Goal: Transaction & Acquisition: Book appointment/travel/reservation

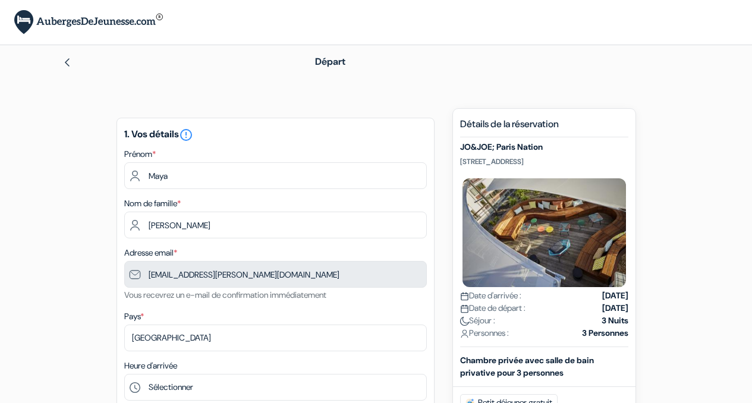
type input "178 2633020"
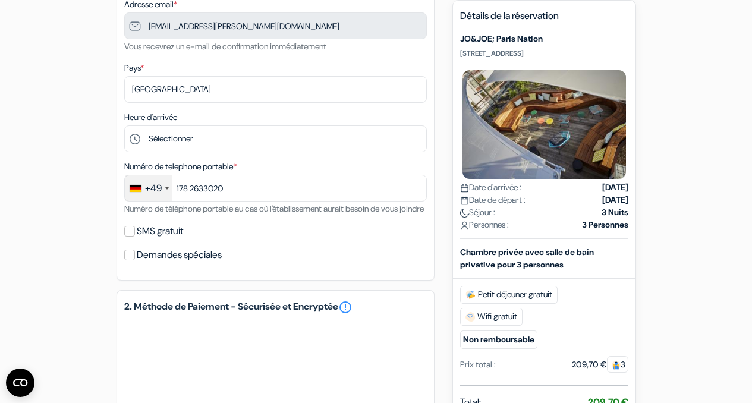
scroll to position [260, 0]
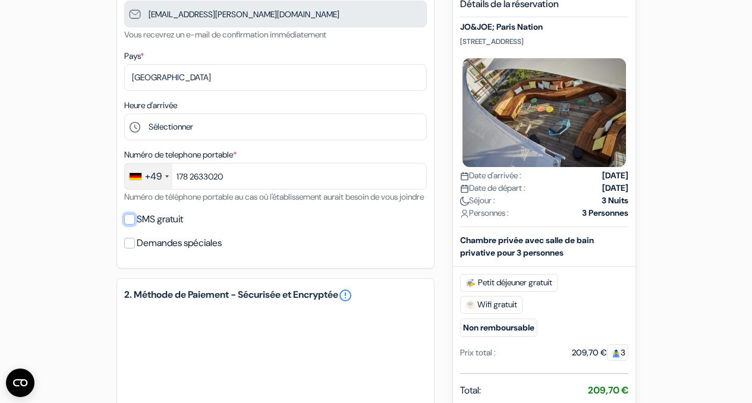
click at [130, 225] on input "SMS gratuit" at bounding box center [129, 219] width 11 height 11
checkbox input "true"
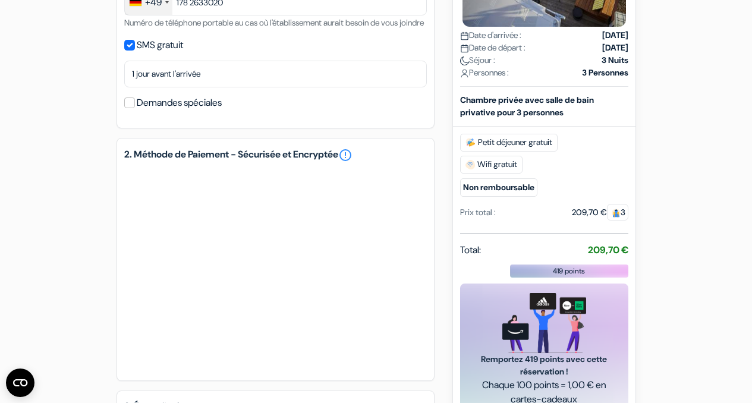
scroll to position [435, 0]
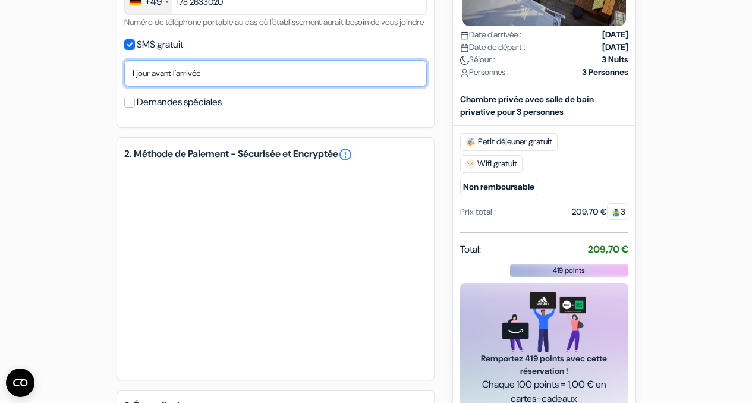
click at [227, 87] on select "Non merci Maintenant Le jour de votre arrivée 1 jour avant l'arrivée 2 jours av…" at bounding box center [275, 73] width 303 height 27
click at [124, 76] on select "Non merci Maintenant Le jour de votre arrivée 1 jour avant l'arrivée 2 jours av…" at bounding box center [275, 73] width 303 height 27
click at [186, 87] on select "Non merci Maintenant Le jour de votre arrivée 1 jour avant l'arrivée 2 jours av…" at bounding box center [275, 73] width 303 height 27
select select "0"
click at [124, 76] on select "Non merci Maintenant Le jour de votre arrivée 1 jour avant l'arrivée 2 jours av…" at bounding box center [275, 73] width 303 height 27
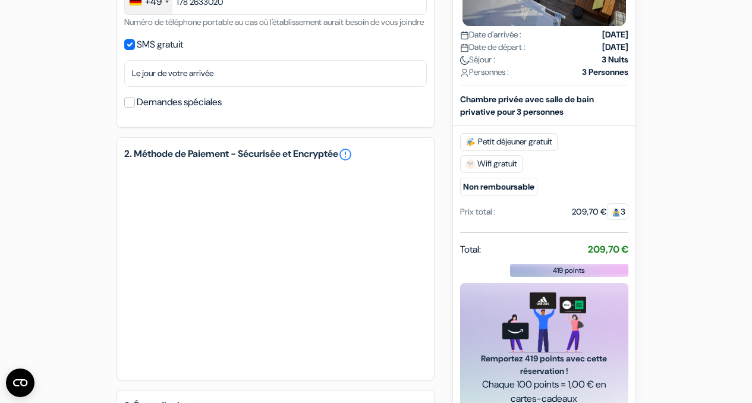
click at [92, 131] on div "add_box JO&JOE; Paris Nation [STREET_ADDRESS] JO&JOE; Paris Nation done" at bounding box center [376, 103] width 678 height 860
click at [128, 108] on input "Demandes spéciales" at bounding box center [129, 102] width 11 height 11
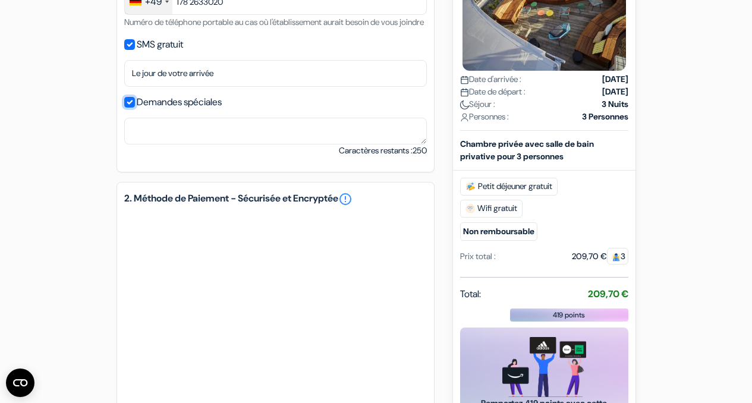
click at [128, 108] on input "Demandes spéciales" at bounding box center [129, 102] width 11 height 11
checkbox input "false"
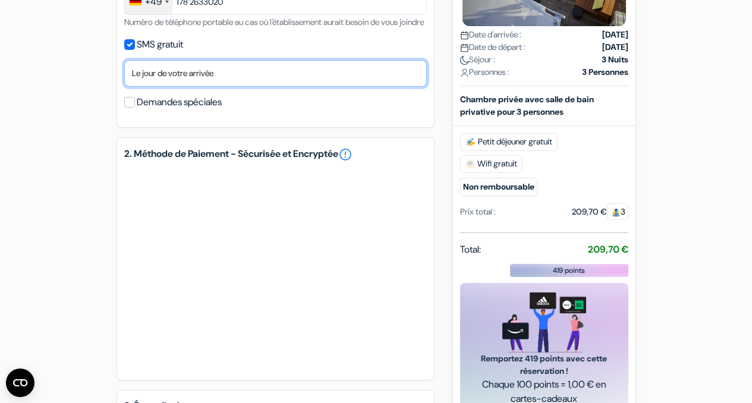
click at [221, 87] on select "Non merci Maintenant Le jour de votre arrivée 1 jour avant l'arrivée 2 jours av…" at bounding box center [275, 73] width 303 height 27
select select "2"
click at [124, 76] on select "Non merci Maintenant Le jour de votre arrivée 1 jour avant l'arrivée 2 jours av…" at bounding box center [275, 73] width 303 height 27
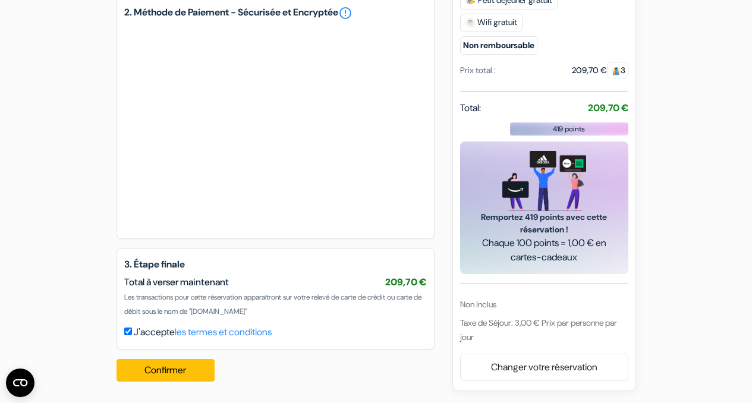
scroll to position [592, 0]
click at [159, 369] on button "Confirmer Loading..." at bounding box center [166, 370] width 99 height 23
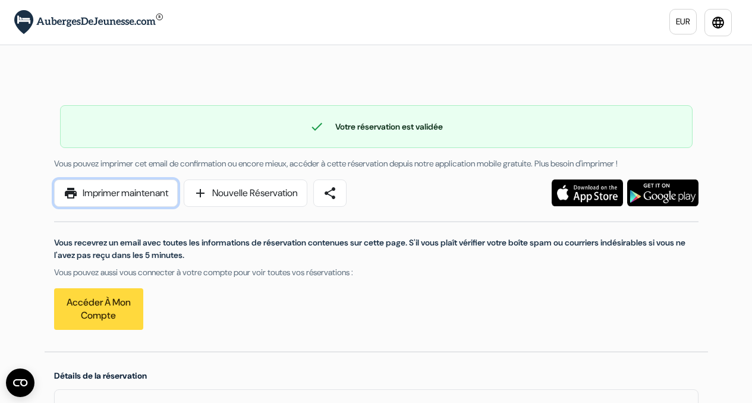
click at [112, 192] on link "print Imprimer maintenant" at bounding box center [116, 193] width 124 height 27
